Goal: Transaction & Acquisition: Purchase product/service

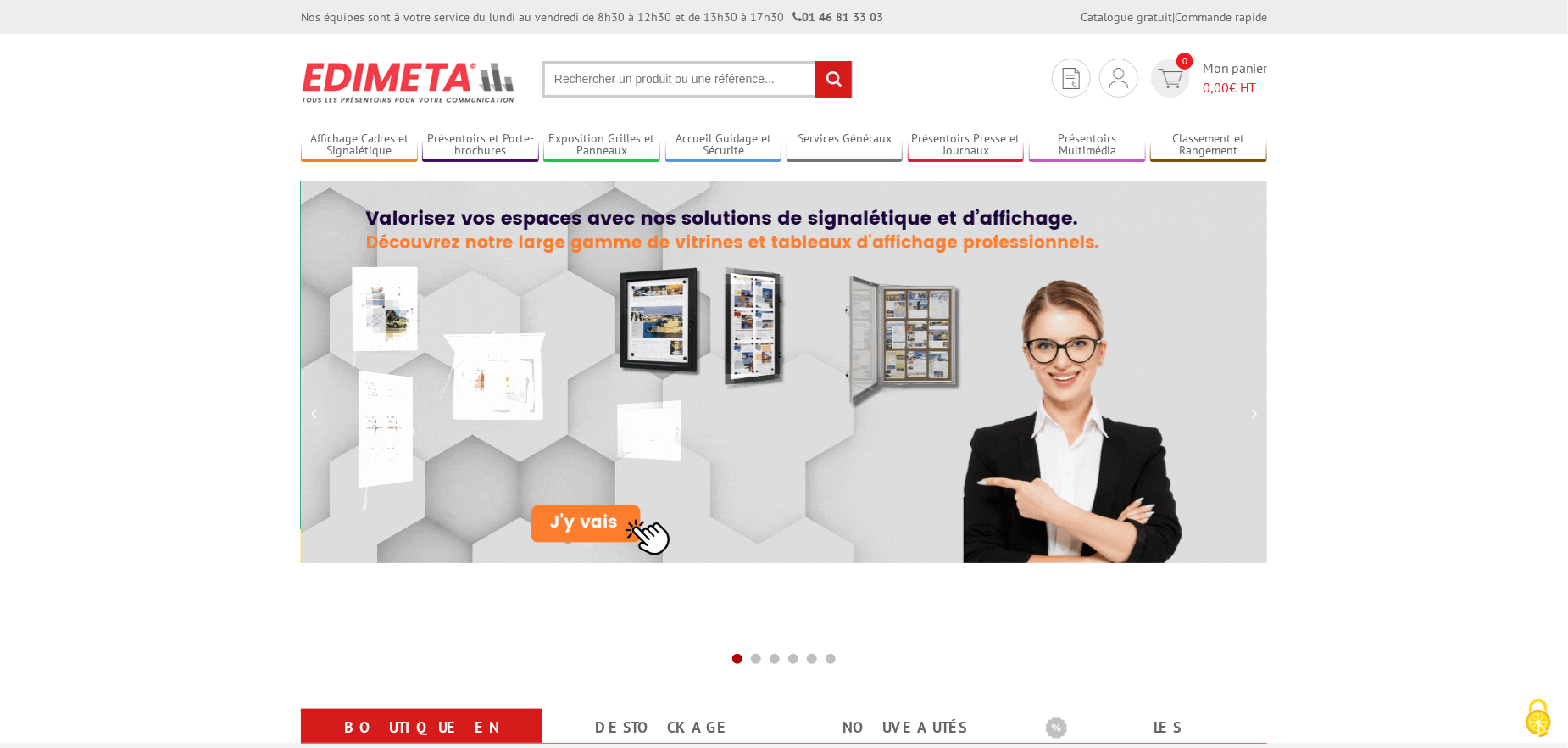
click at [575, 73] on input "text" at bounding box center [697, 79] width 311 height 37
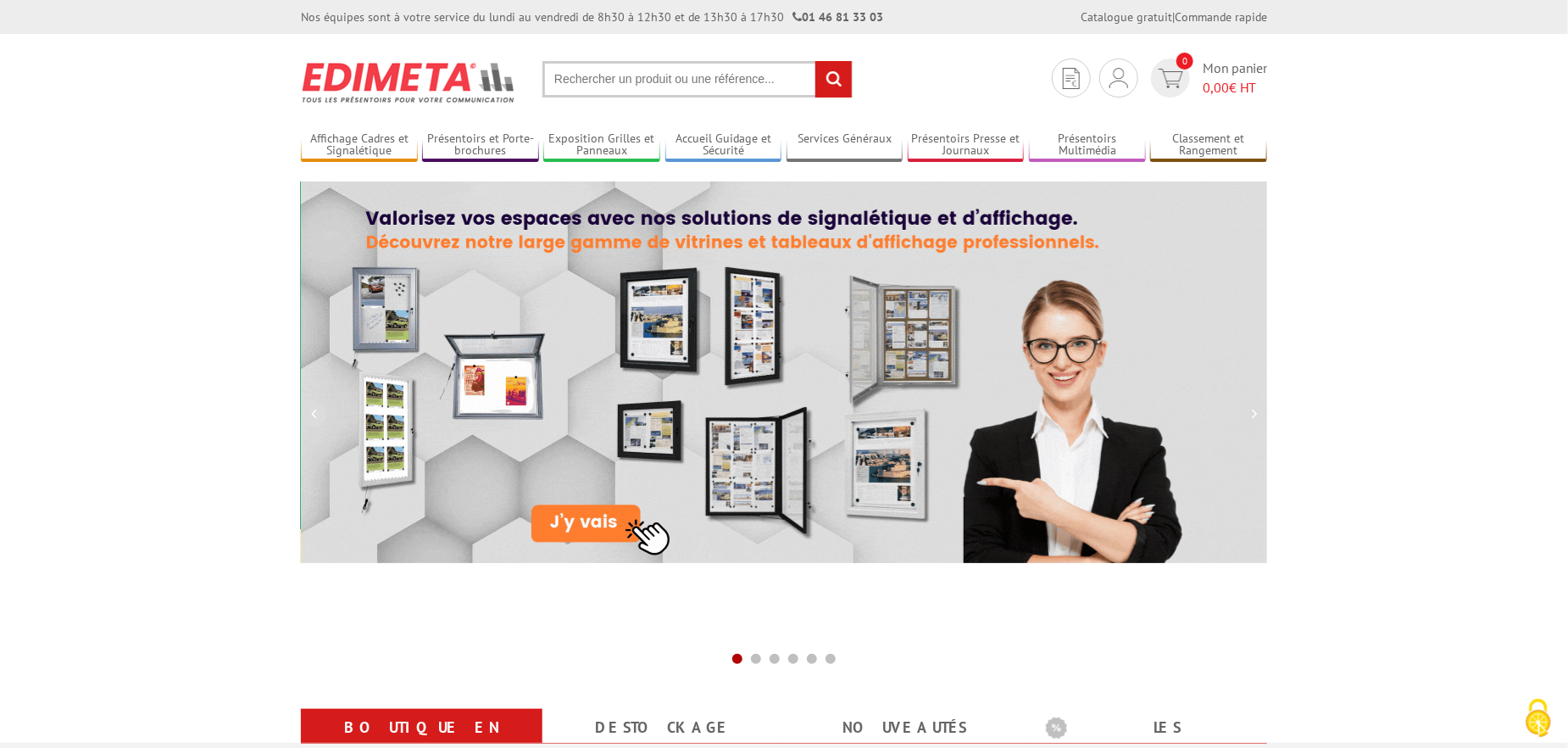
paste input "https://www.usinenouvelle.com/expo/porte-brochures-muraux-eco-simple-case-a-p18…"
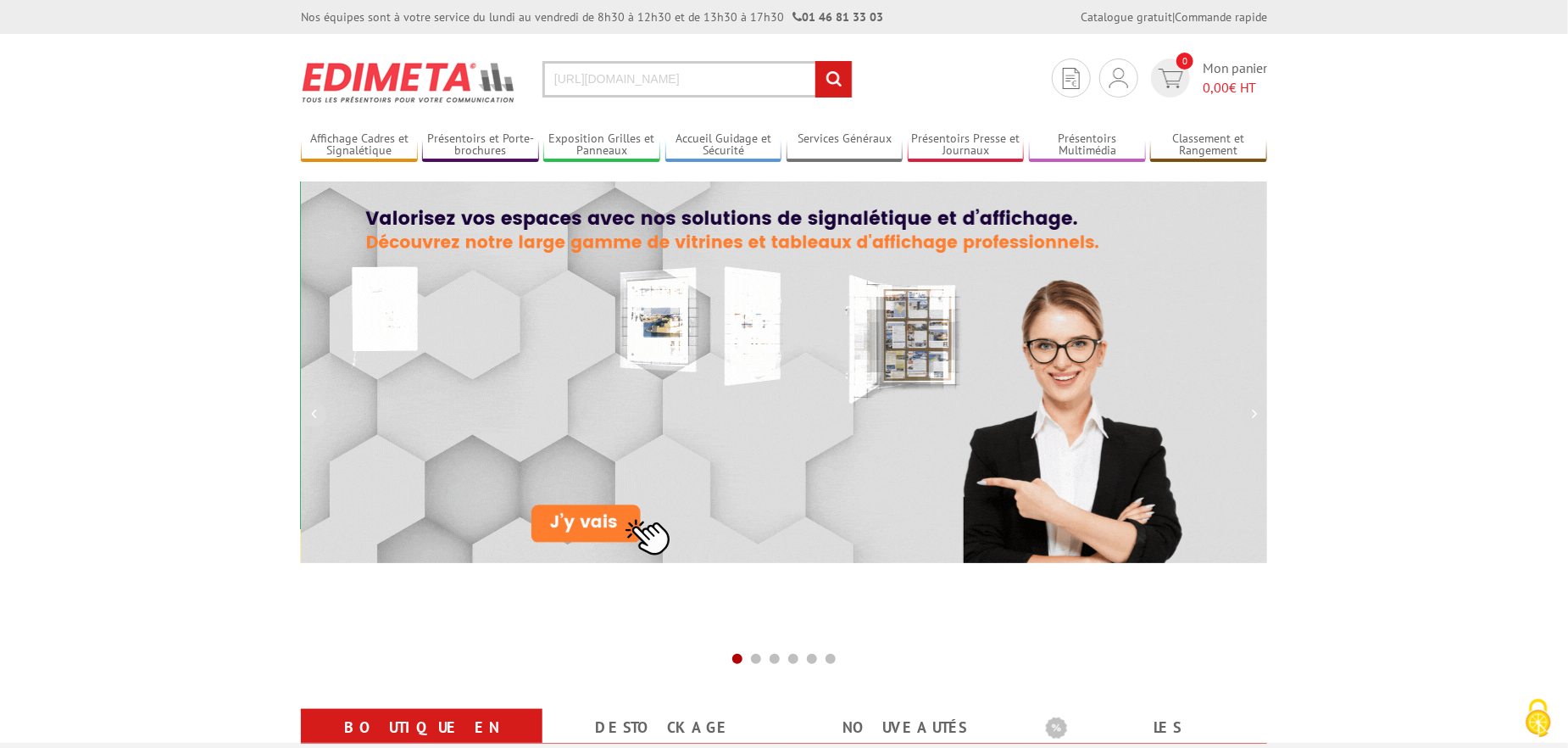
scroll to position [0, 943]
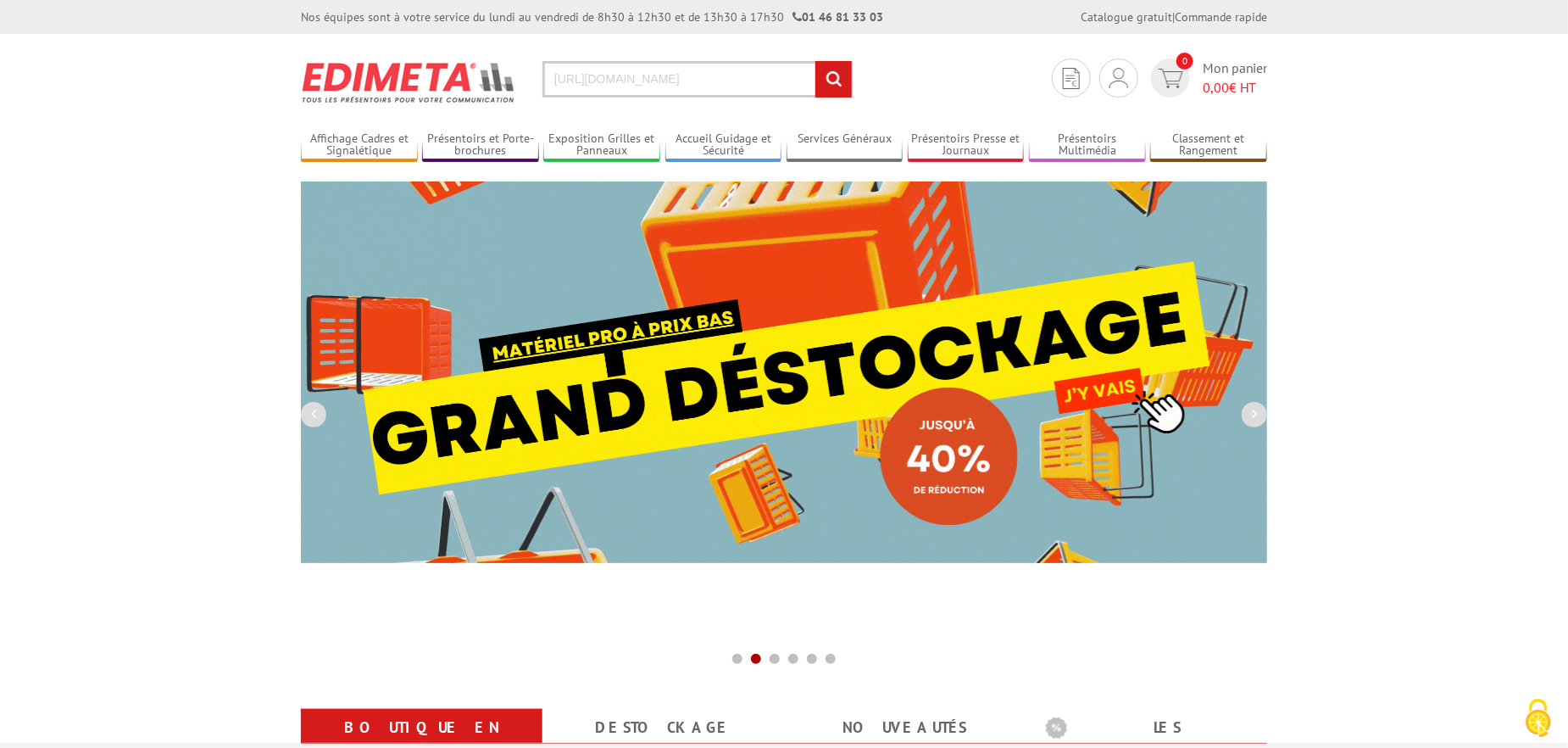
type input "https://www.usinenouvelle.com/expo/porte-brochures-muraux-eco-simple-case-a-p18…"
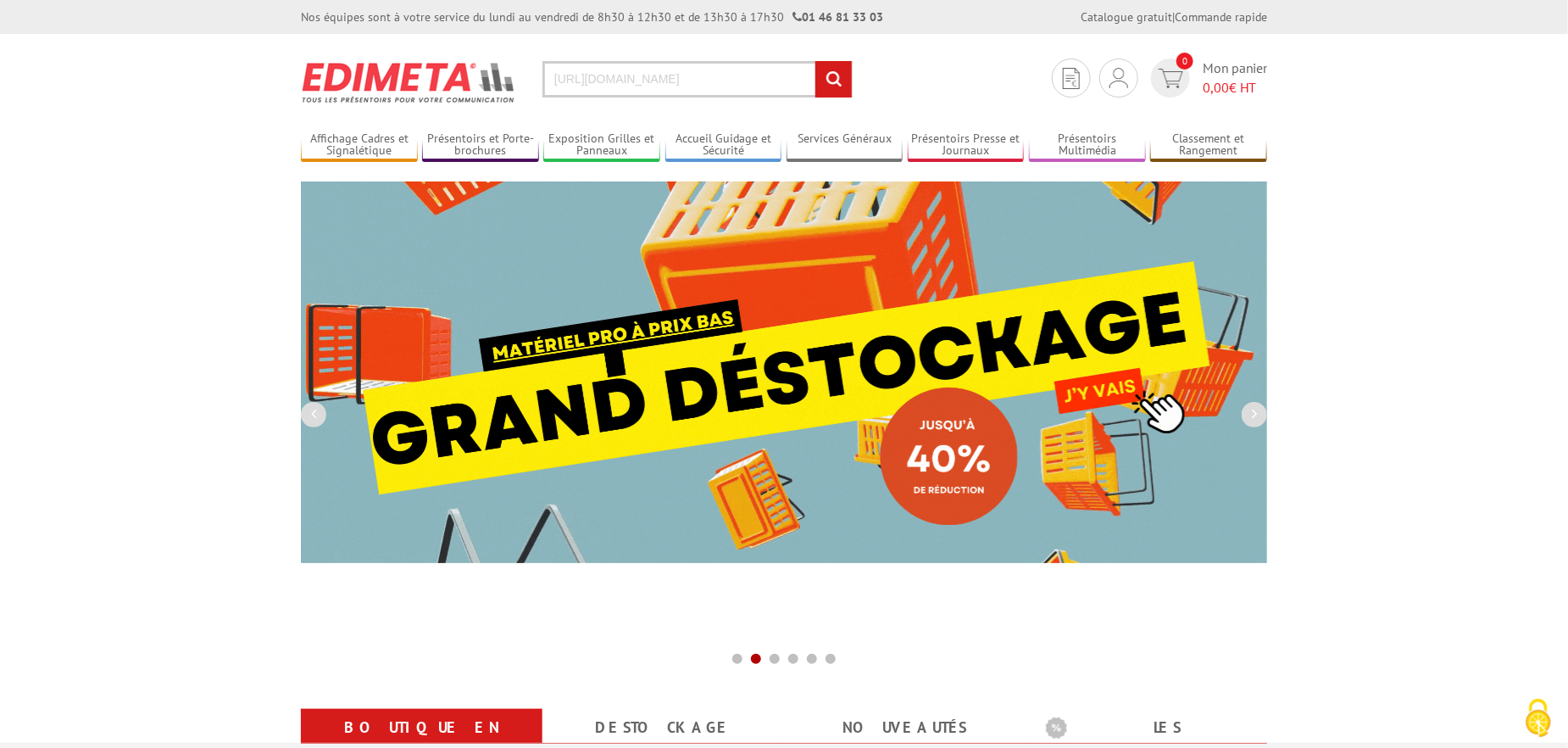
scroll to position [0, 0]
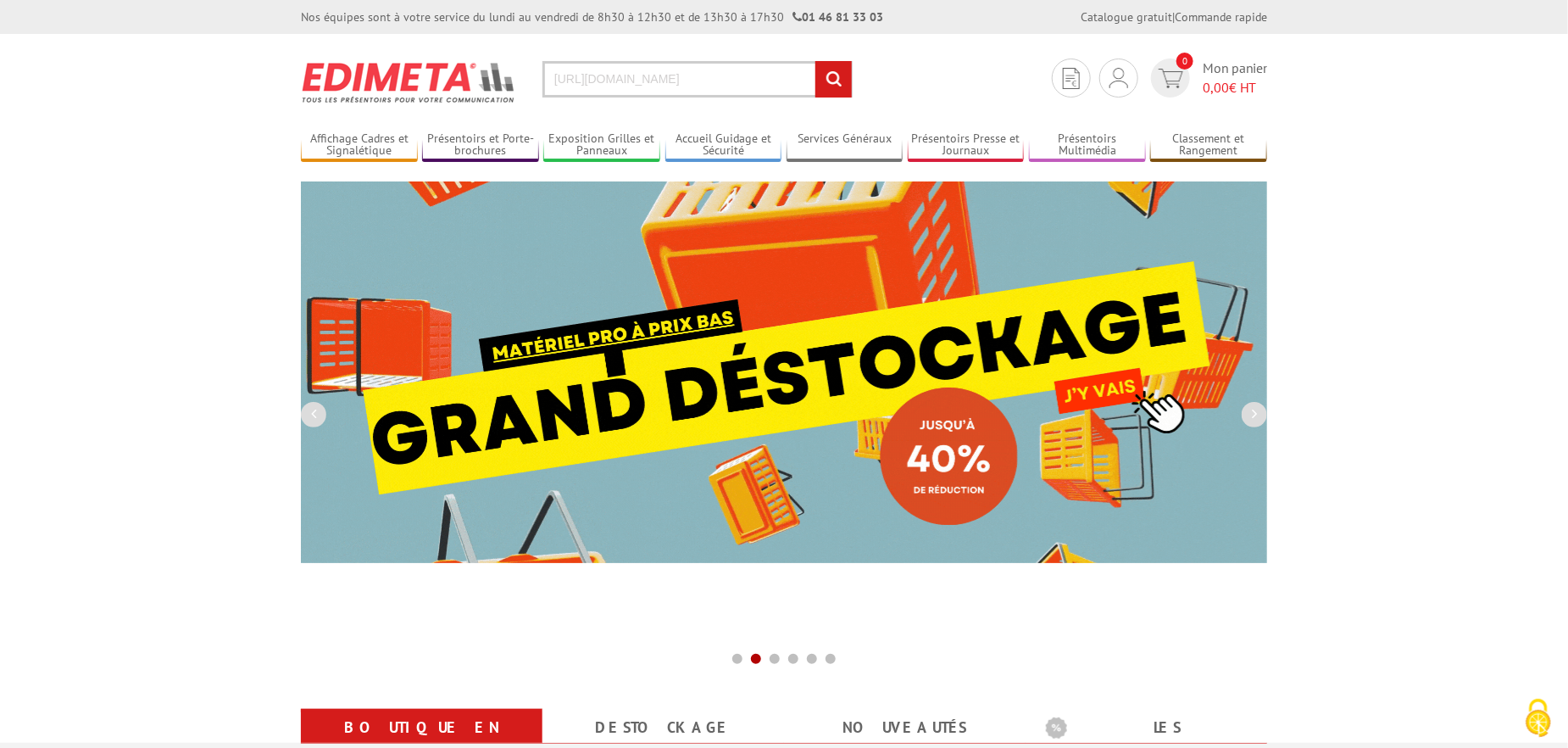
click at [825, 82] on input "rechercher" at bounding box center [834, 79] width 37 height 37
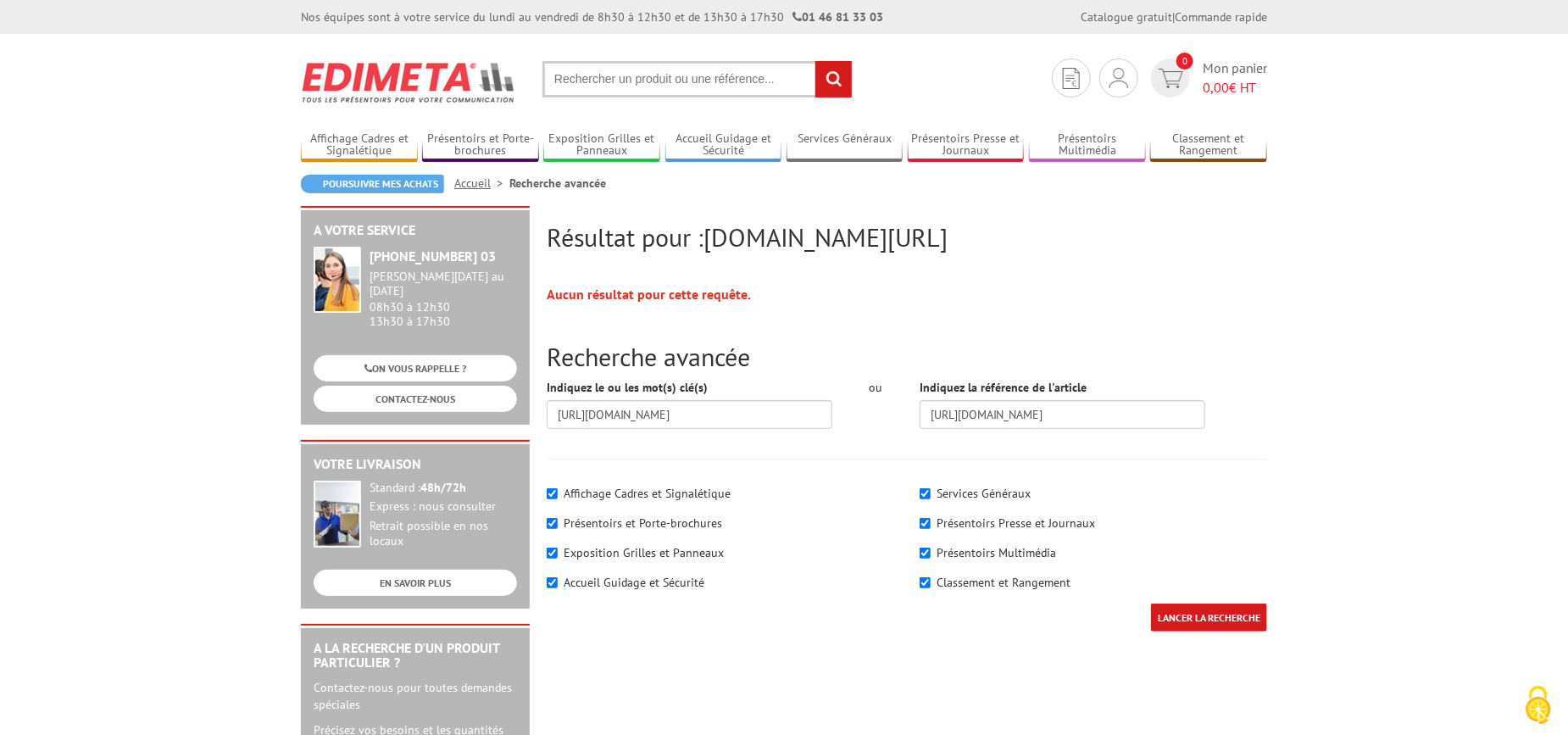
click at [699, 71] on input "text" at bounding box center [697, 79] width 311 height 37
paste input "[URL][DOMAIN_NAME]"
type input "[URL][DOMAIN_NAME]"
click at [668, 69] on input "[URL][DOMAIN_NAME]" at bounding box center [697, 79] width 311 height 37
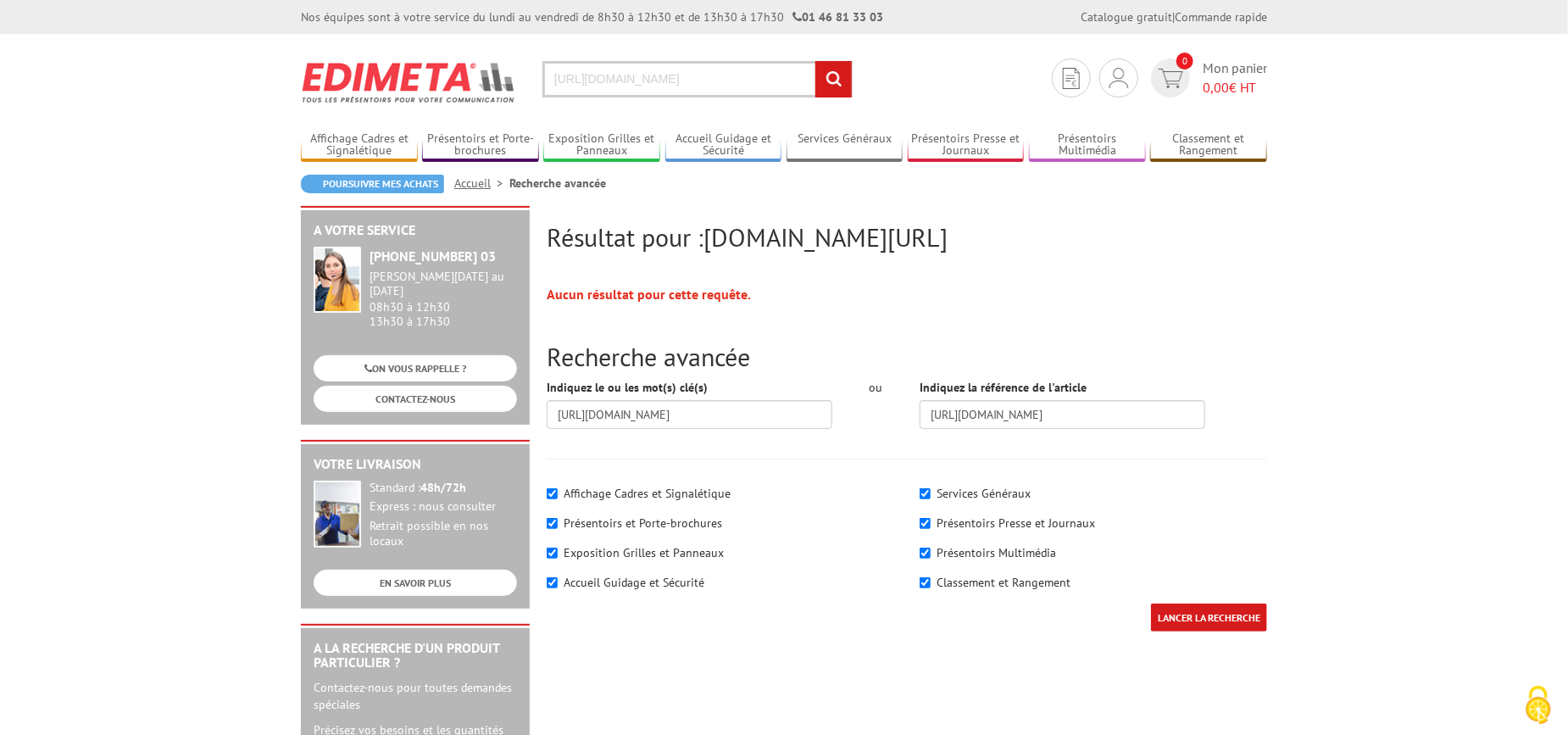
click at [668, 69] on input "https://www.usinenouvelle.com/expo/porte-brochures-muraux-eco-simple-case-a-p18…" at bounding box center [697, 79] width 311 height 37
click at [545, 89] on input "text" at bounding box center [697, 79] width 311 height 37
paste input "Présentoir mural éco simple-case A5"
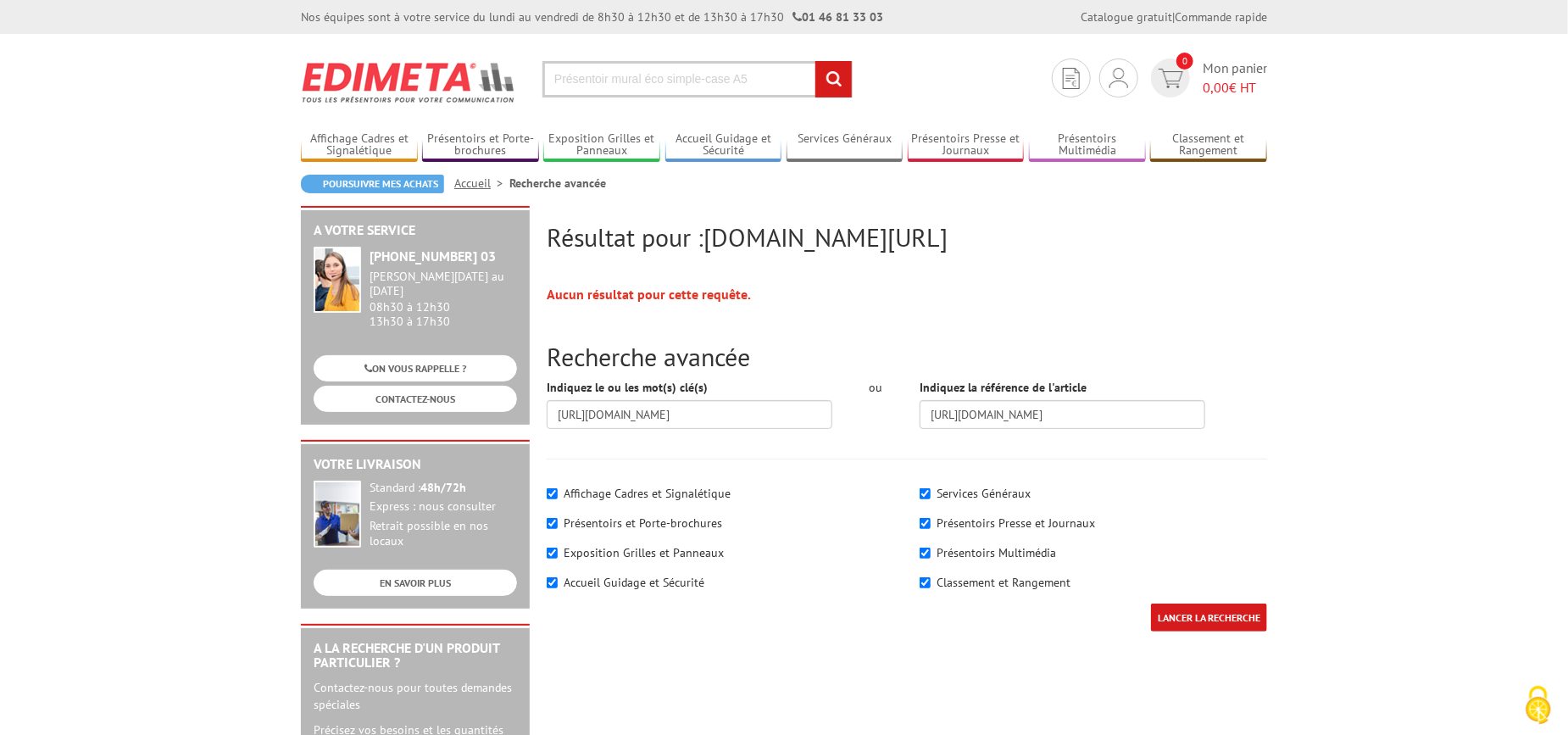
click at [808, 79] on input "Présentoir mural éco simple-case A5" at bounding box center [697, 79] width 311 height 37
type input "Présentoir mural éco simple-case A5"
click at [833, 79] on input "rechercher" at bounding box center [834, 79] width 37 height 37
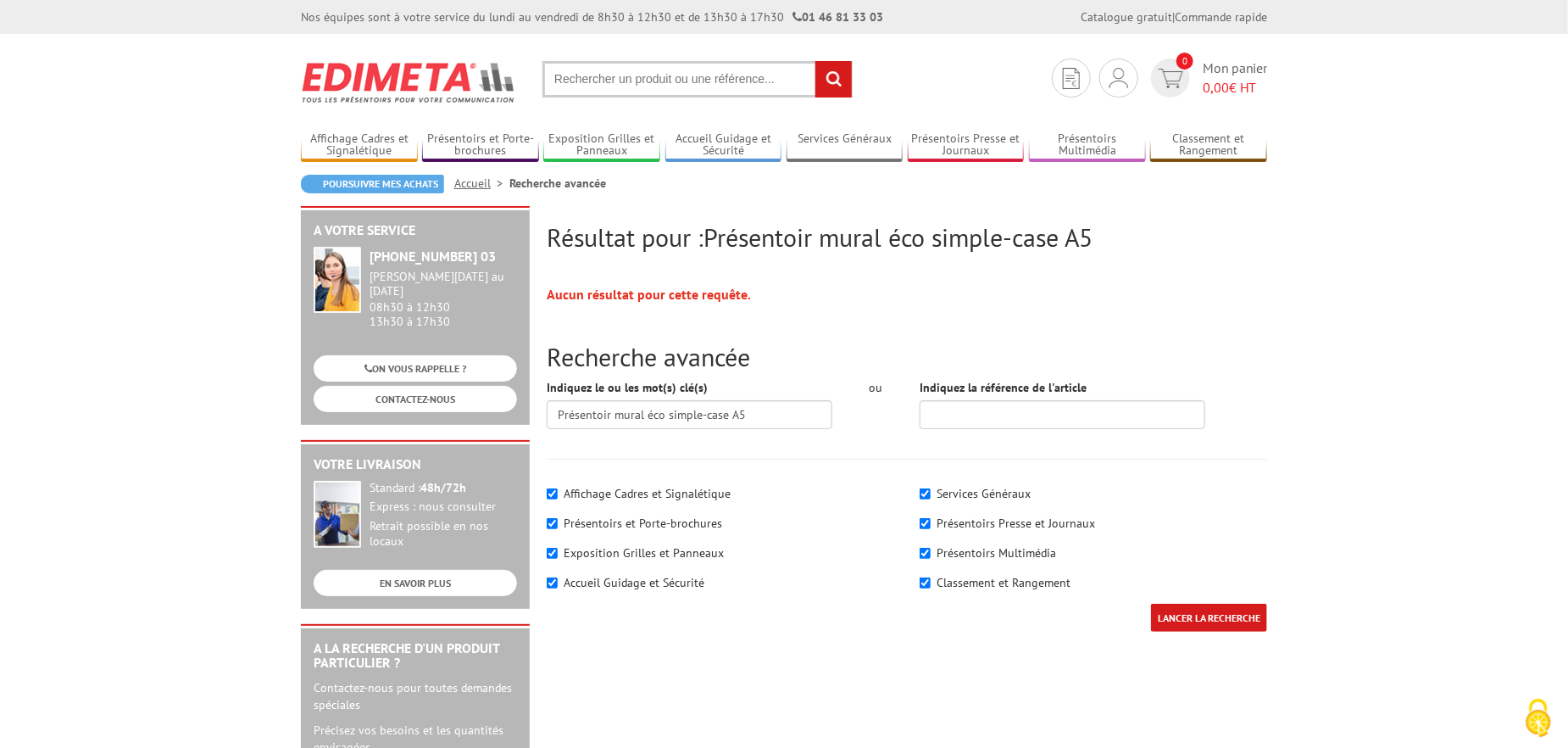
click at [657, 83] on input "text" at bounding box center [697, 79] width 311 height 37
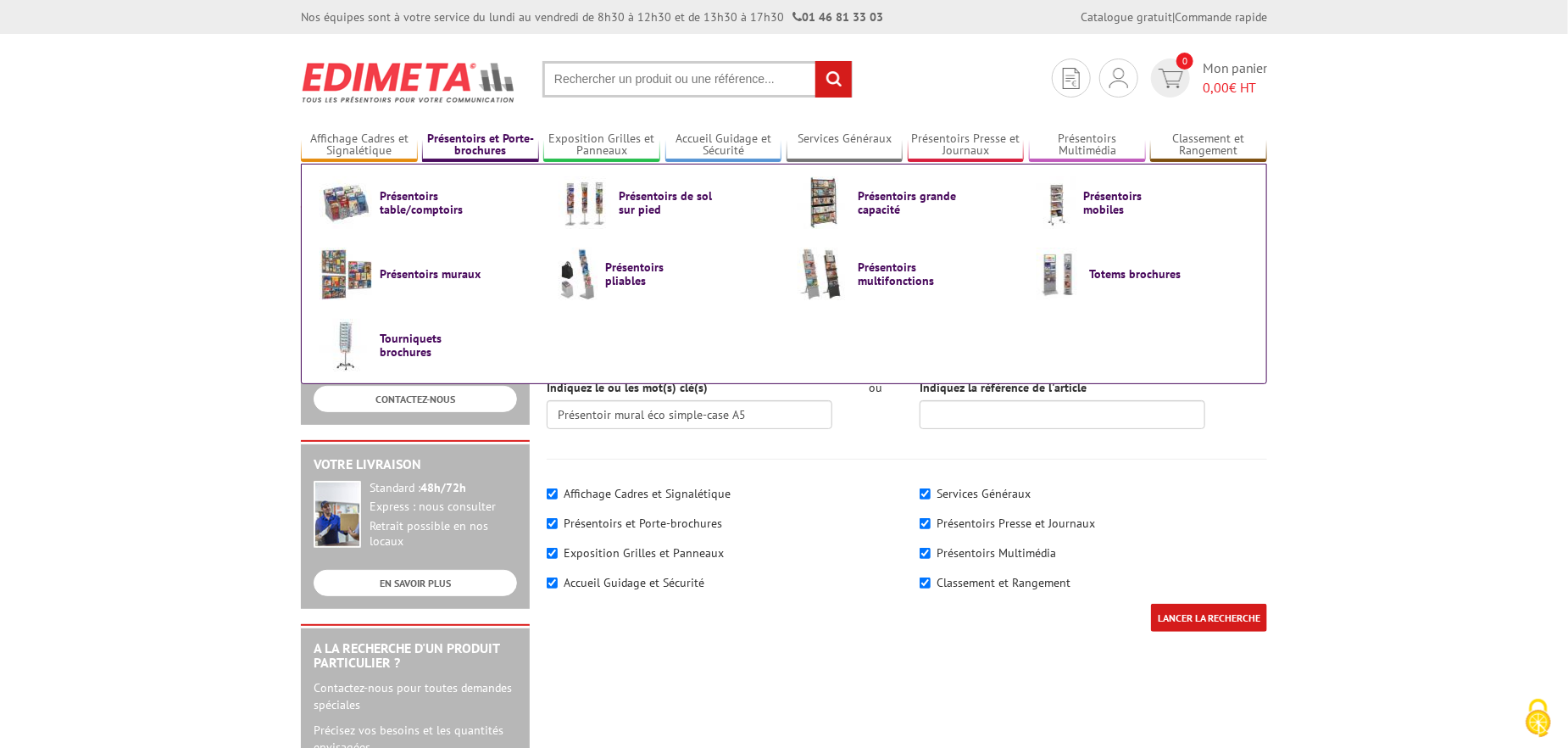
click at [514, 145] on link "Présentoirs et Porte-brochures" at bounding box center [480, 146] width 117 height 28
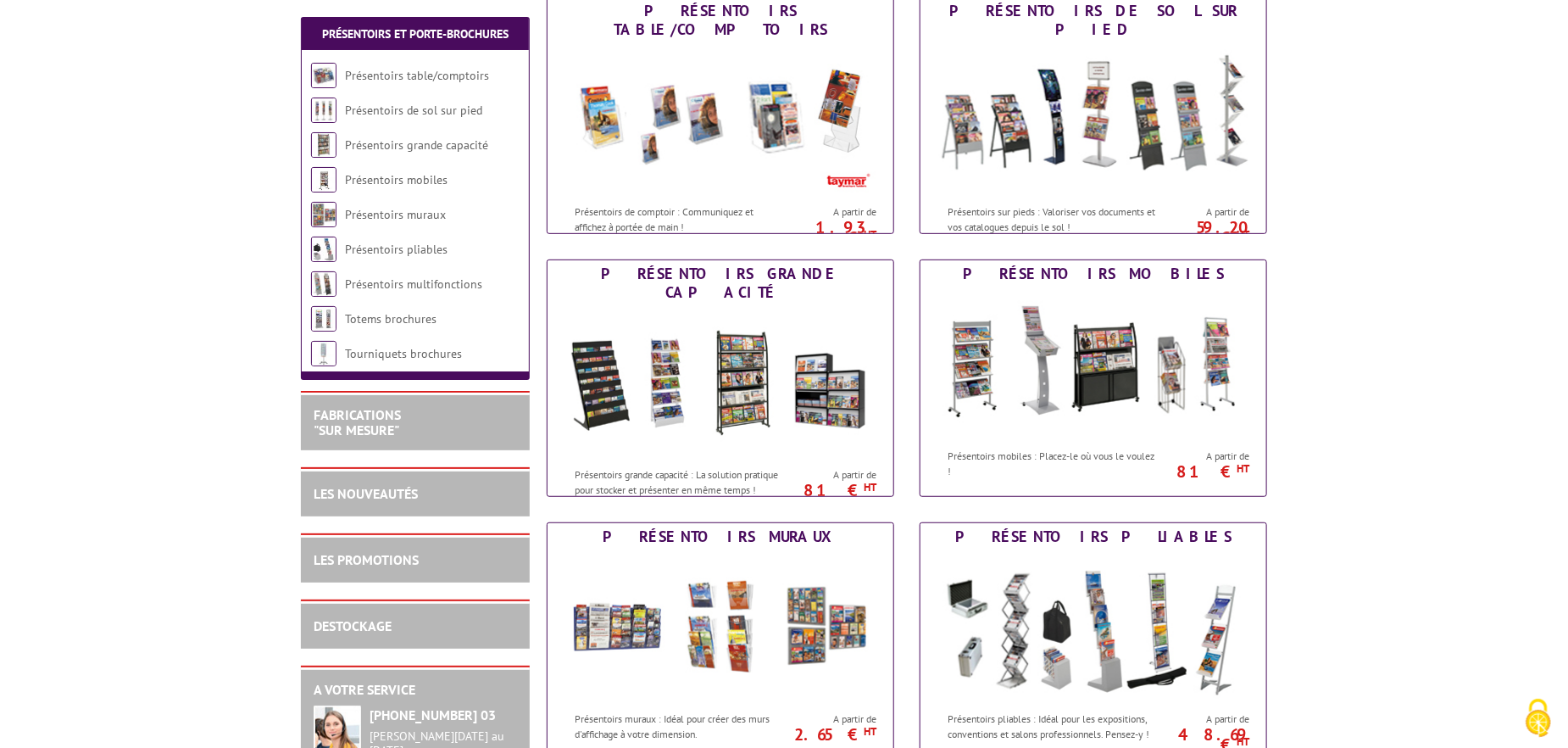
scroll to position [564, 0]
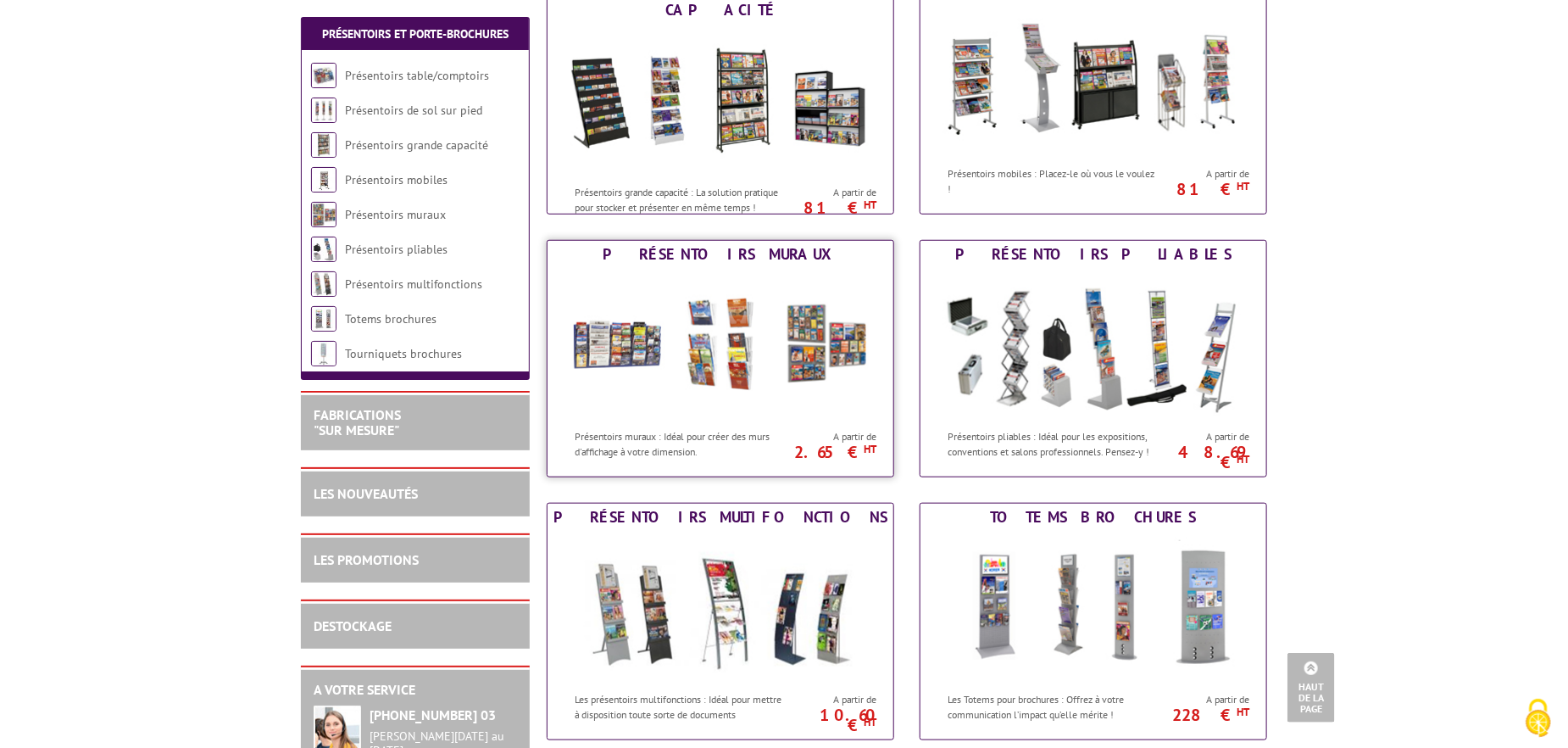
click at [703, 291] on img at bounding box center [720, 344] width 313 height 152
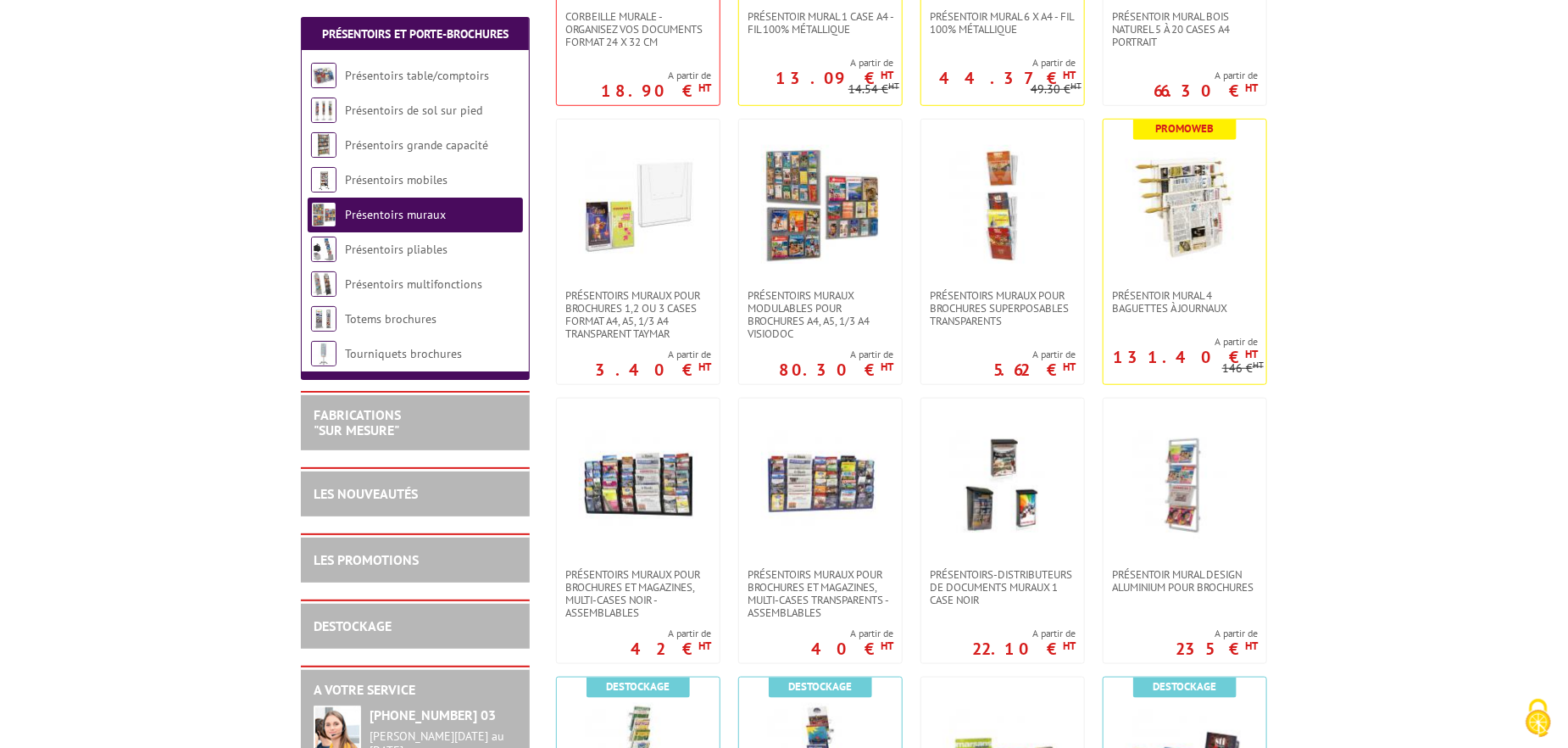
scroll to position [564, 0]
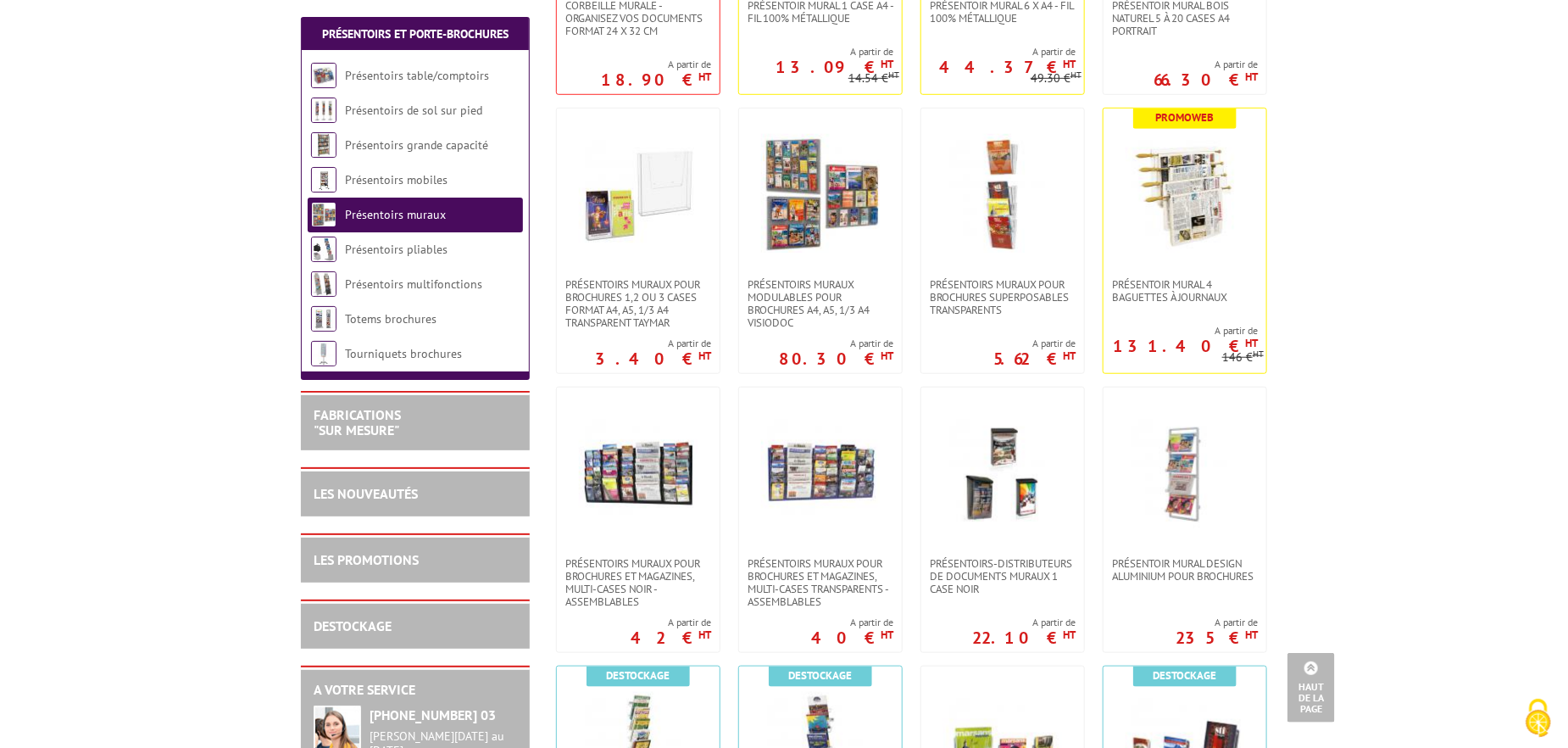
click at [703, 291] on span "PRÉSENTOIRS MURAUX POUR BROCHURES 1,2 OU 3 CASES FORMAT A4, A5, 1/3 A4 TRANSPAR…" at bounding box center [638, 303] width 146 height 51
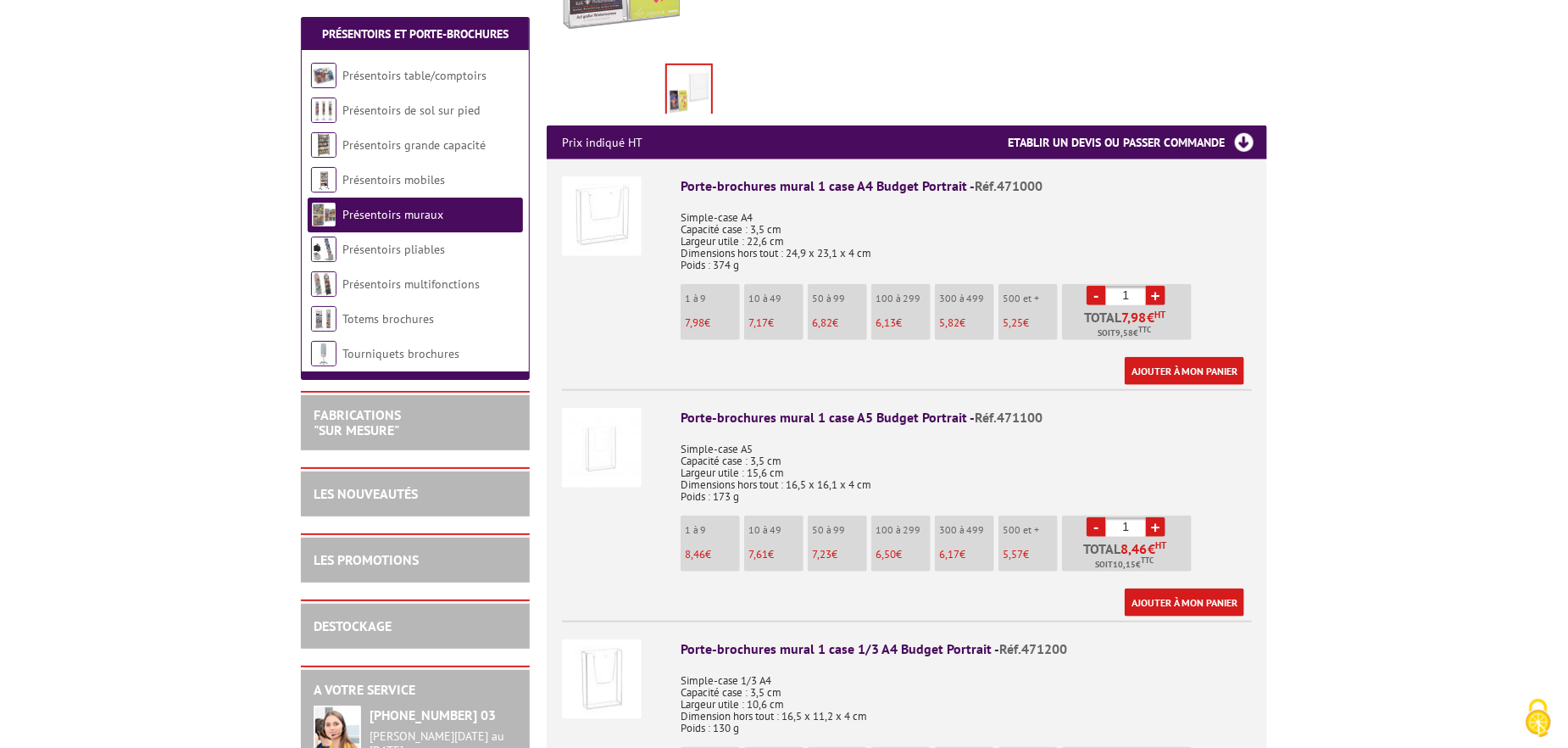
scroll to position [564, 0]
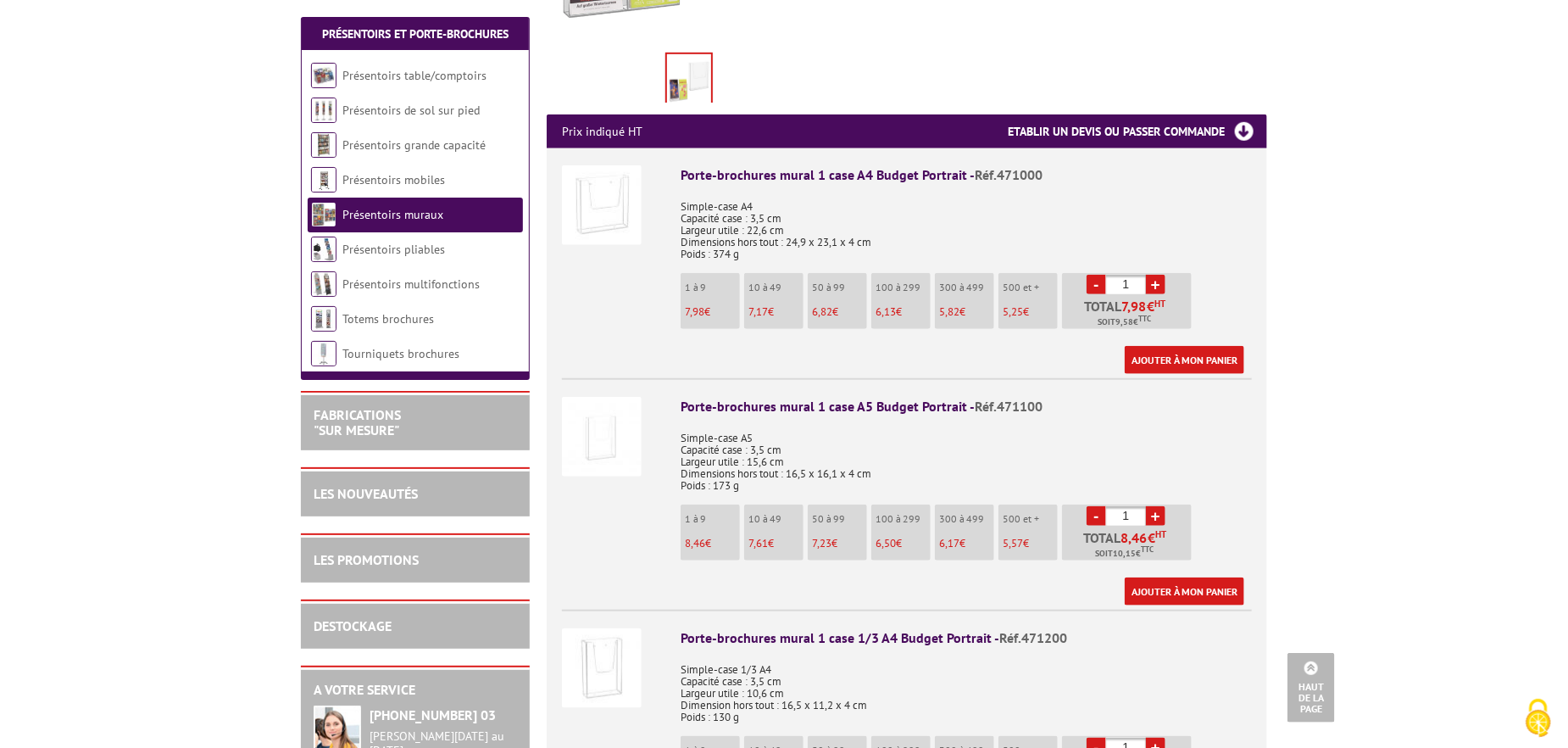
click at [1152, 506] on link "+" at bounding box center [1155, 516] width 19 height 19
type input "5"
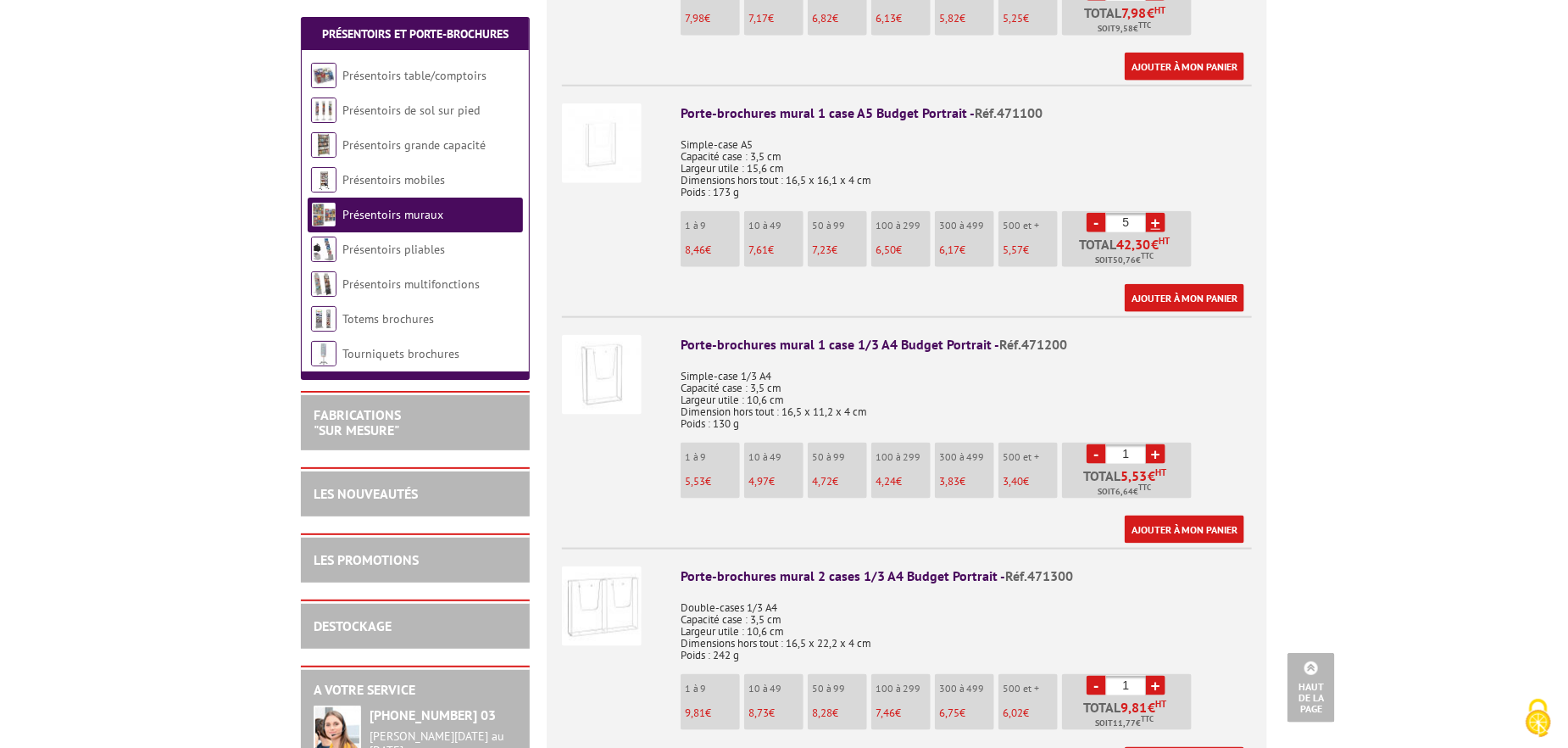
scroll to position [848, 0]
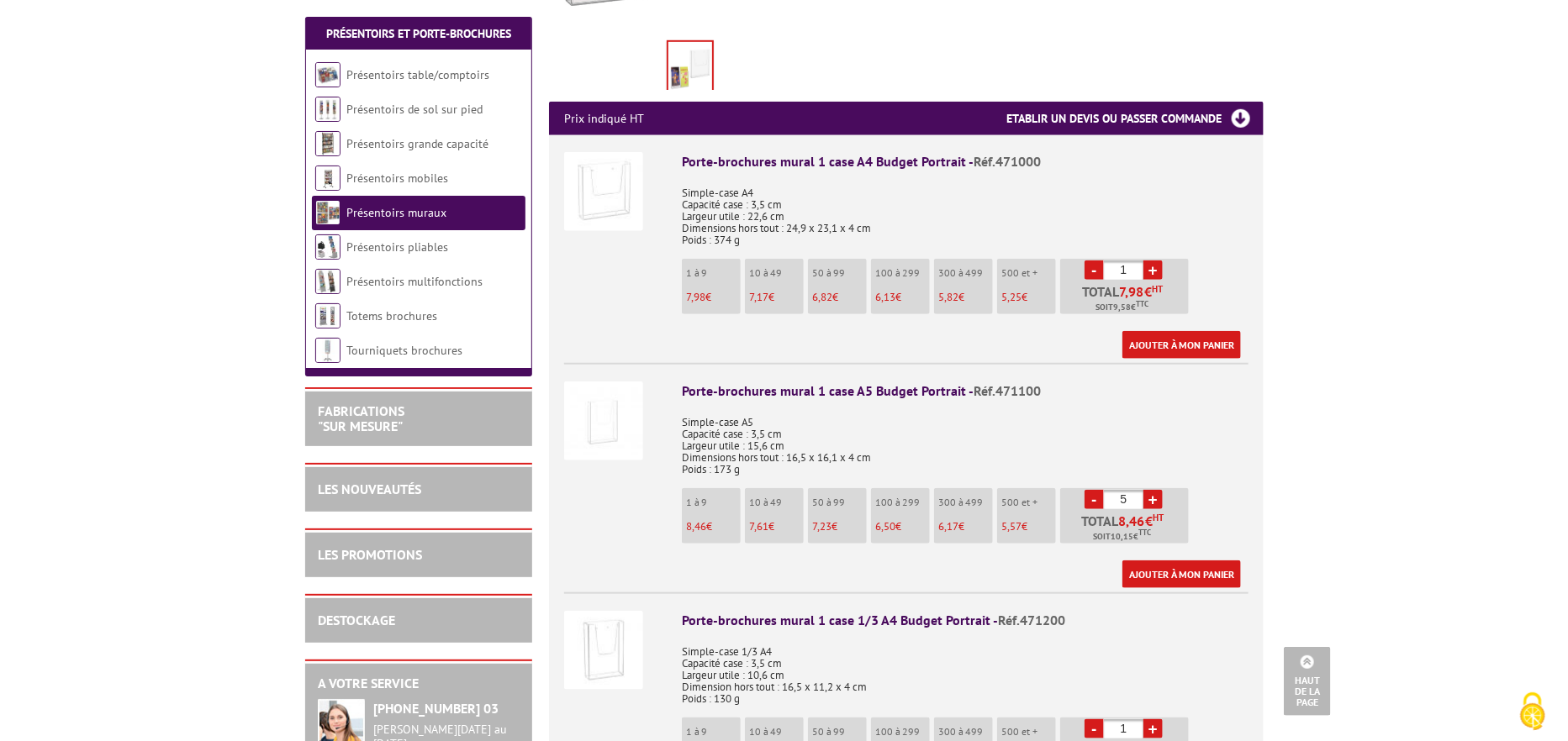
scroll to position [559, 0]
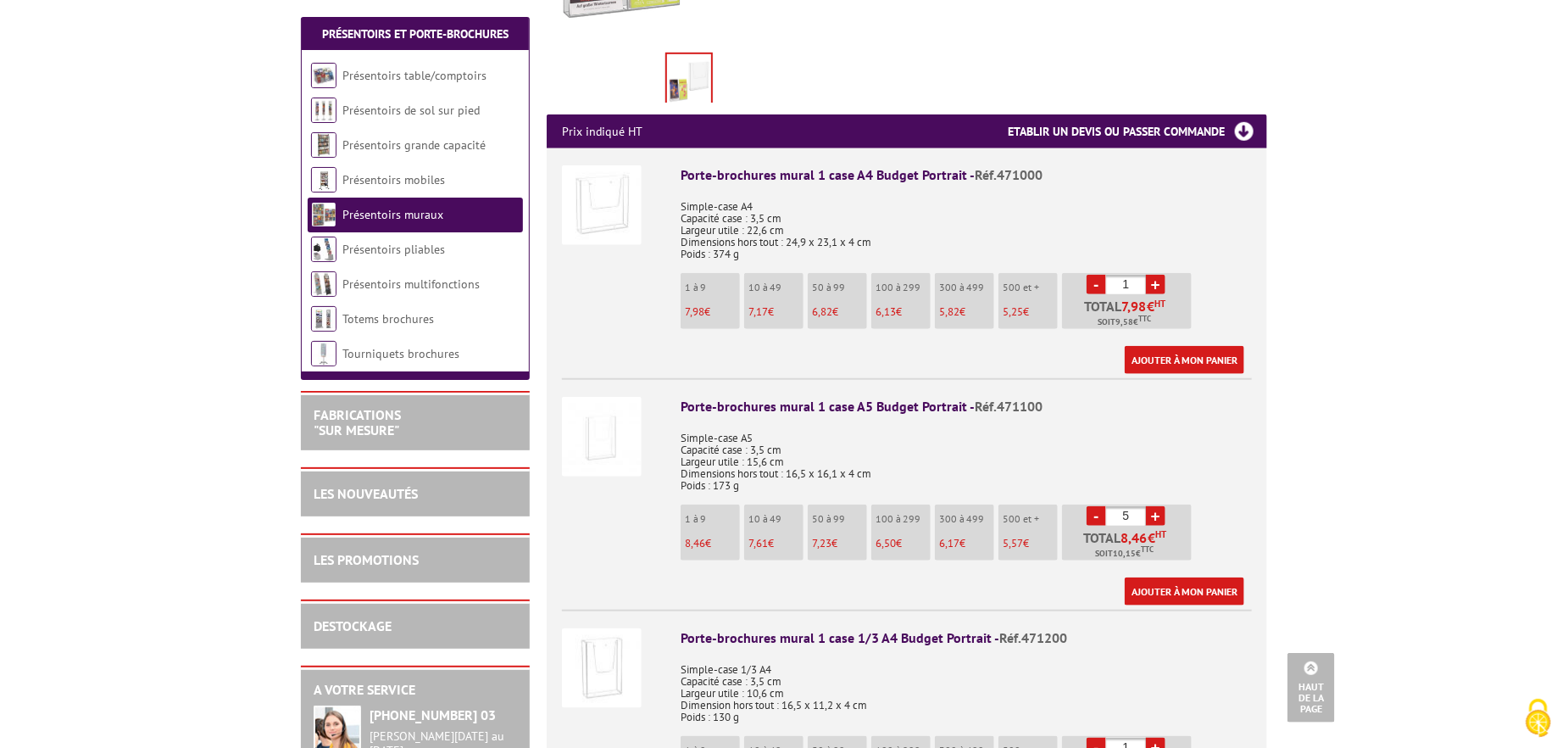
click at [1091, 506] on link "-" at bounding box center [1096, 516] width 19 height 19
click at [1154, 506] on link "+" at bounding box center [1155, 516] width 19 height 19
type input "5"
click at [786, 397] on div "Porte-brochures mural 1 case A5 Budget Portrait - Réf.471100" at bounding box center [966, 406] width 572 height 19
click at [1201, 577] on link "Ajouter à mon panier" at bounding box center [1185, 591] width 120 height 28
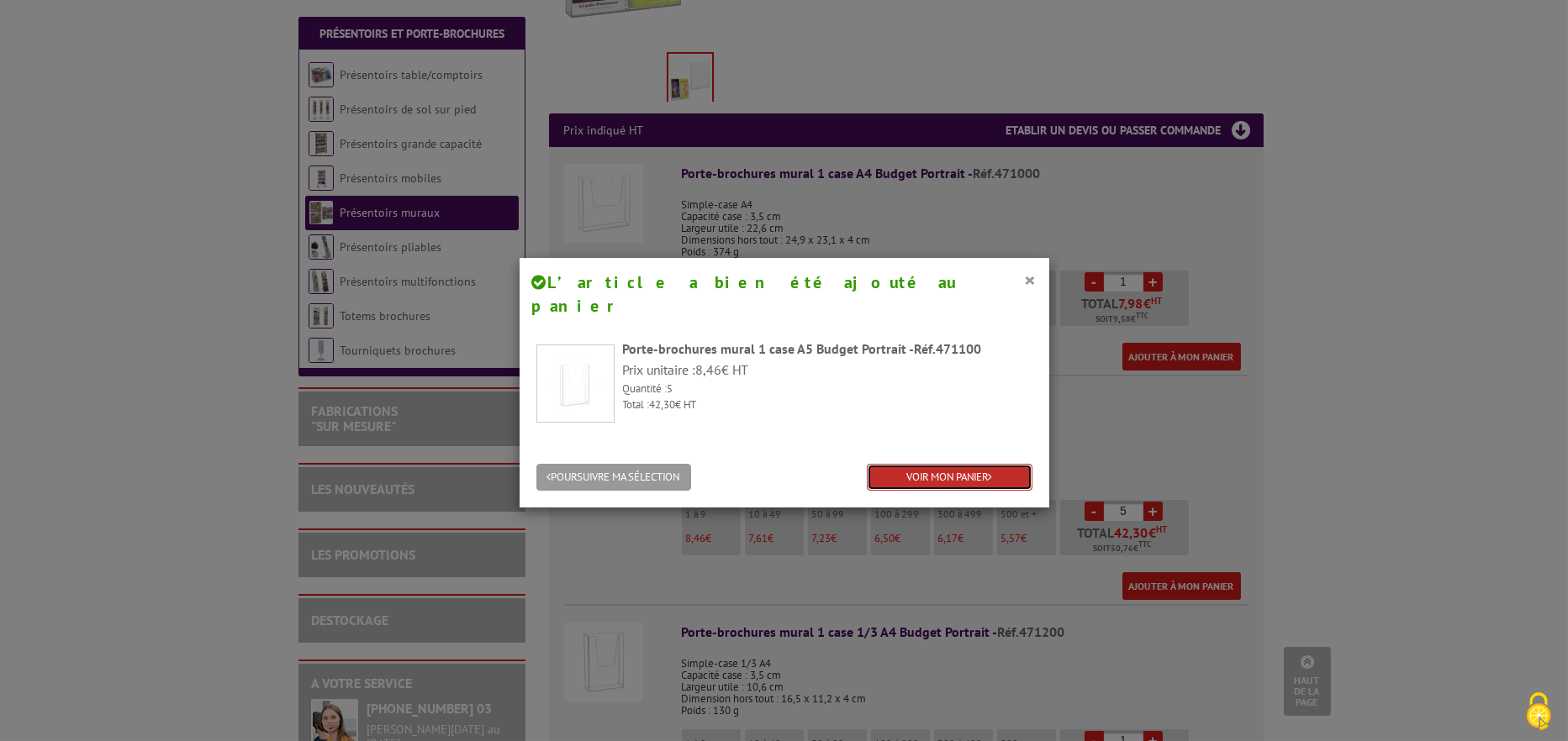
click at [985, 464] on link "VOIR MON PANIER" at bounding box center [949, 478] width 165 height 27
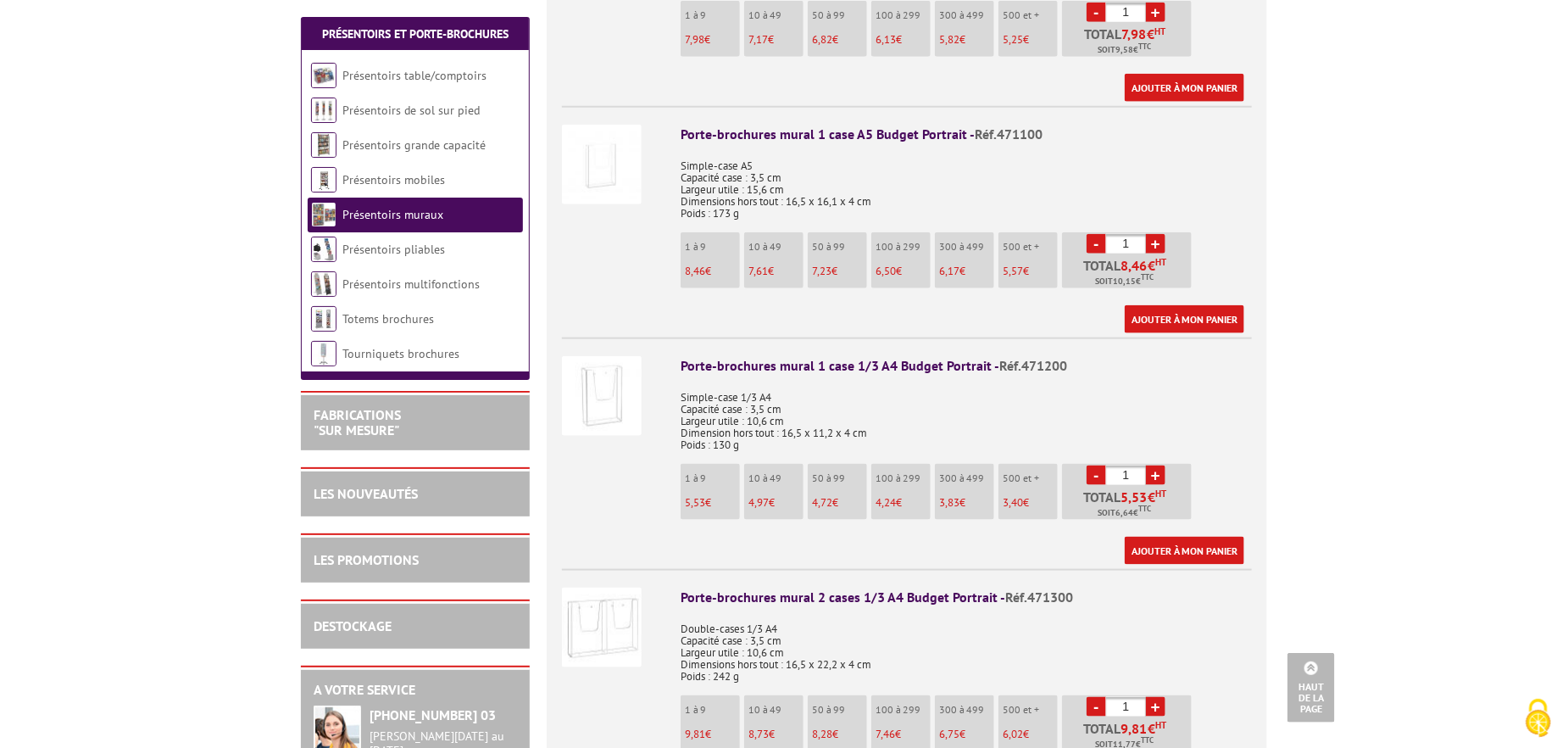
scroll to position [848, 0]
